Goal: Transaction & Acquisition: Download file/media

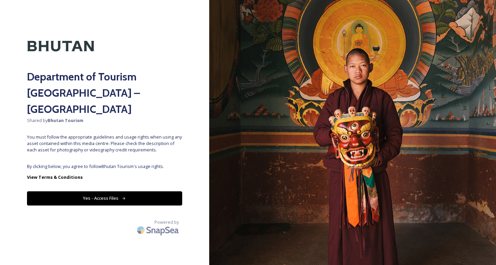
click at [107, 191] on button "Yes - Access Files" at bounding box center [104, 198] width 155 height 14
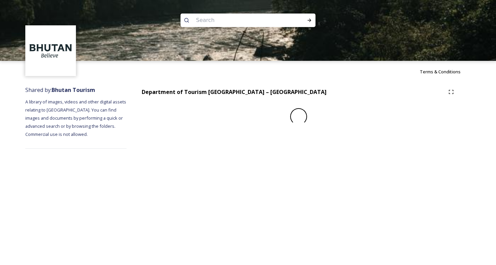
click at [98, 182] on div "Terms & Conditions Shared by: Bhutan Tourism A library of images, videos and ot…" at bounding box center [248, 132] width 496 height 265
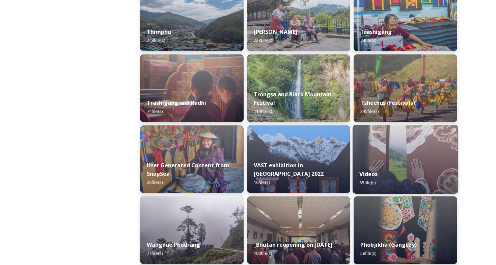
scroll to position [833, 0]
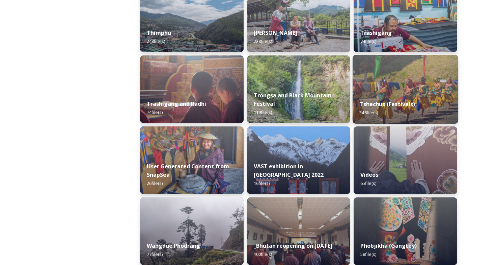
click at [408, 108] on strong "Tshechus (Festivals)" at bounding box center [388, 103] width 56 height 7
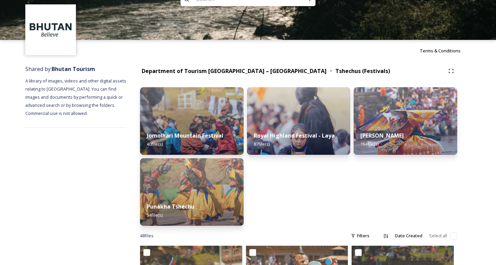
scroll to position [33, 0]
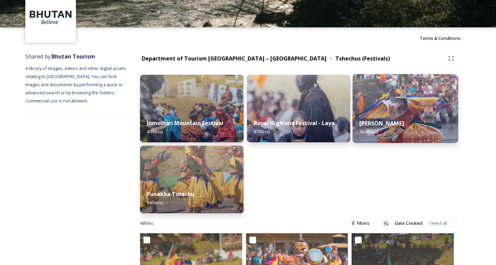
click at [399, 114] on div "Thimphu Tshechu 164 file(s)" at bounding box center [406, 127] width 106 height 31
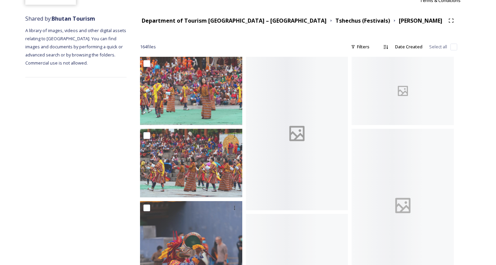
scroll to position [71, 0]
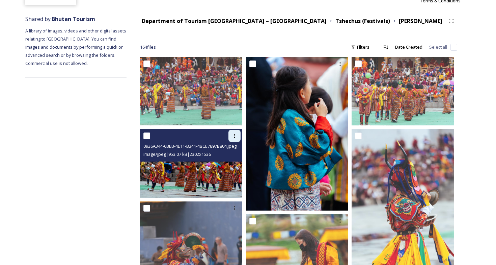
click at [232, 137] on icon at bounding box center [234, 135] width 5 height 5
click at [230, 163] on span "Download" at bounding box center [226, 164] width 21 height 6
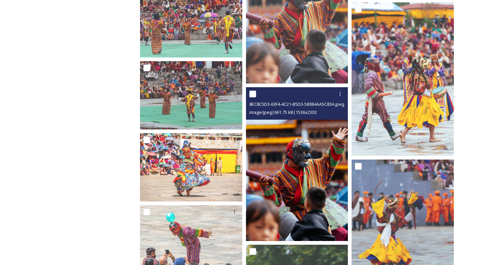
scroll to position [512, 0]
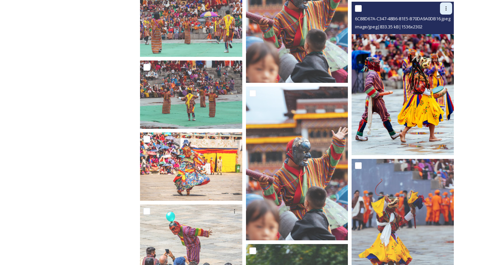
click at [447, 11] on icon at bounding box center [446, 8] width 5 height 5
click at [440, 36] on span "Download" at bounding box center [438, 36] width 21 height 6
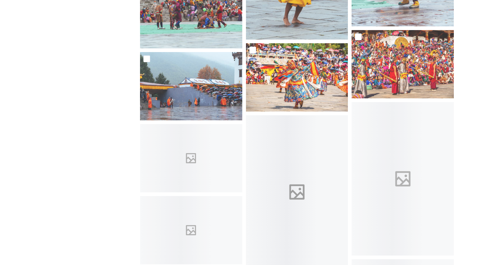
scroll to position [1027, 0]
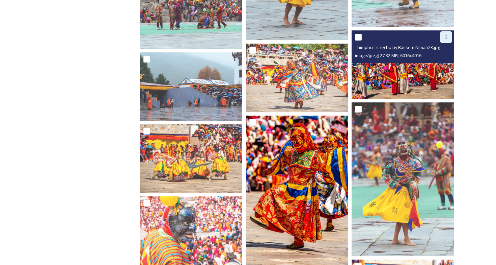
click at [447, 36] on icon at bounding box center [446, 36] width 5 height 5
click at [436, 67] on span "Download" at bounding box center [438, 65] width 21 height 6
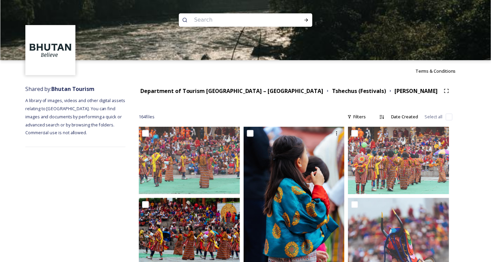
scroll to position [0, 0]
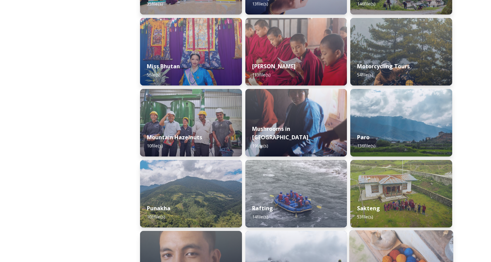
scroll to position [506, 0]
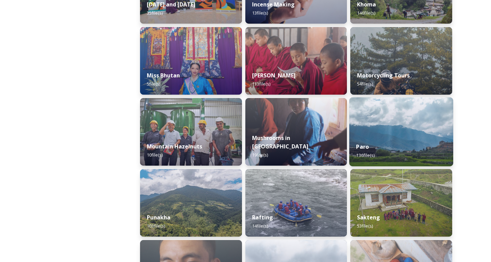
click at [385, 139] on div "Paro 136 file(s)" at bounding box center [401, 150] width 104 height 31
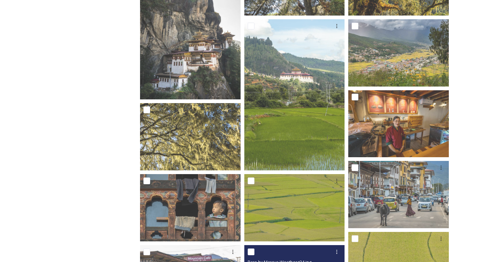
scroll to position [178, 0]
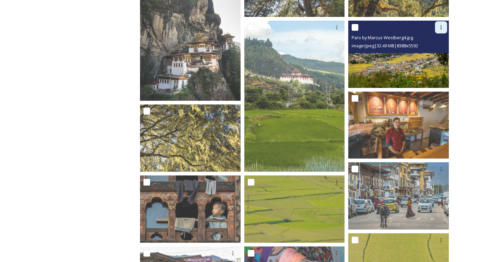
click at [444, 26] on div at bounding box center [441, 27] width 12 height 12
click at [438, 54] on span "Download" at bounding box center [433, 55] width 21 height 6
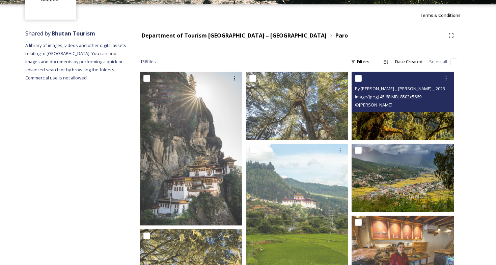
scroll to position [106, 0]
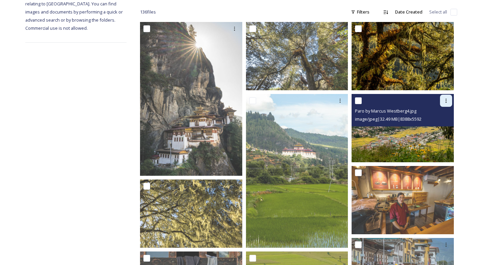
click at [444, 104] on div at bounding box center [446, 101] width 12 height 12
click at [436, 125] on span "Download" at bounding box center [438, 128] width 21 height 6
click at [408, 138] on img at bounding box center [403, 128] width 102 height 68
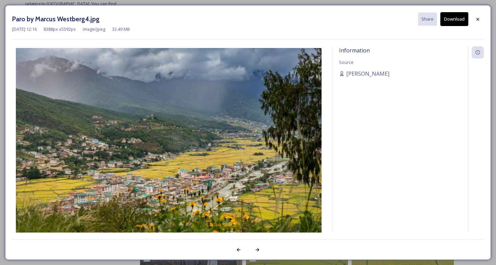
click at [454, 19] on button "Download" at bounding box center [455, 19] width 28 height 14
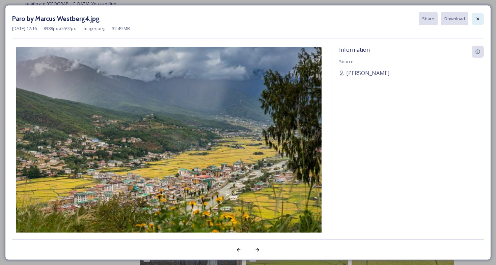
click at [479, 20] on icon at bounding box center [477, 18] width 5 height 5
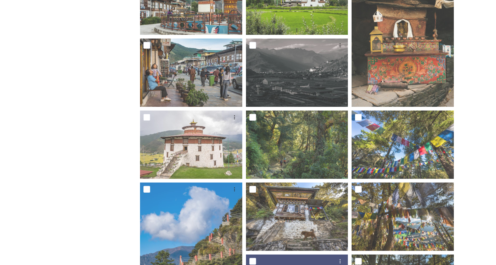
scroll to position [607, 0]
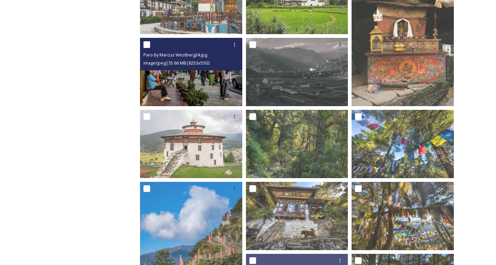
click at [223, 87] on img at bounding box center [191, 72] width 102 height 68
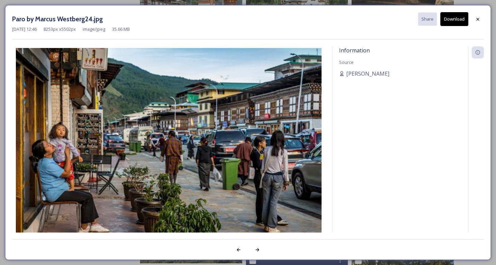
click at [452, 21] on button "Download" at bounding box center [455, 19] width 28 height 14
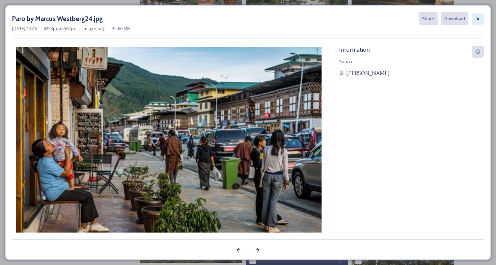
click at [477, 19] on icon at bounding box center [478, 18] width 3 height 3
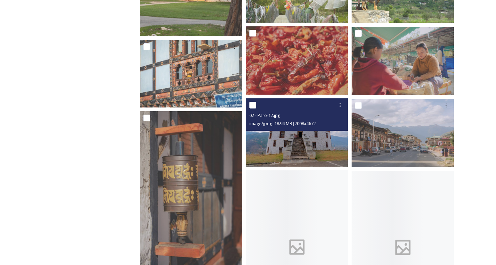
scroll to position [2244, 0]
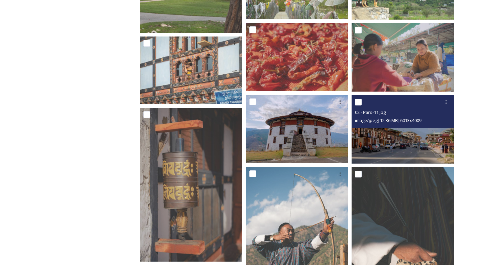
click at [400, 141] on img at bounding box center [403, 129] width 102 height 68
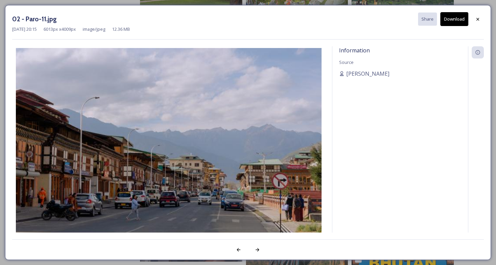
click at [458, 21] on button "Download" at bounding box center [455, 19] width 28 height 14
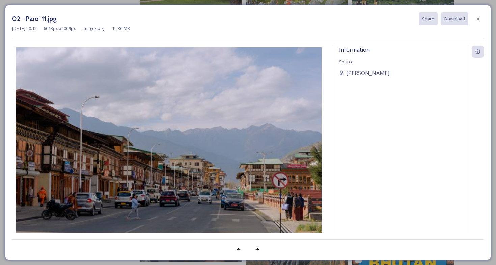
drag, startPoint x: 89, startPoint y: 12, endPoint x: 111, endPoint y: 12, distance: 22.3
click at [112, 12] on div "02 - Paro-11.jpg Share Download" at bounding box center [248, 18] width 472 height 13
click at [32, 1] on div "02 - Paro-11.jpg Share Download [DATE] 20:15 6013 px x 4009 px image/jpeg 12.36…" at bounding box center [248, 132] width 496 height 265
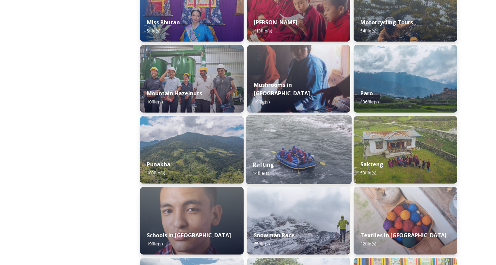
scroll to position [561, 0]
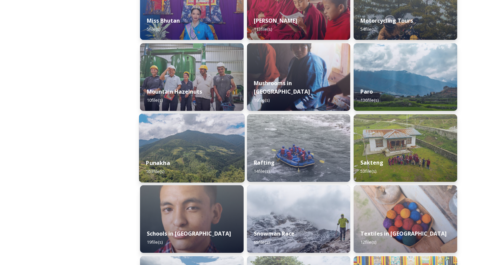
click at [173, 156] on div "Punakha 103 file(s)" at bounding box center [192, 167] width 106 height 31
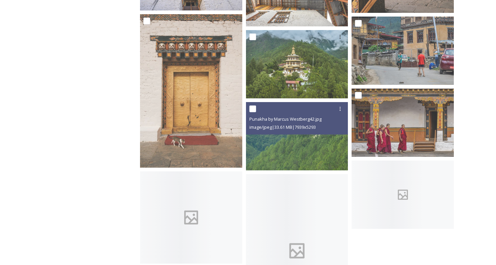
scroll to position [2830, 0]
